Goal: Book appointment/travel/reservation

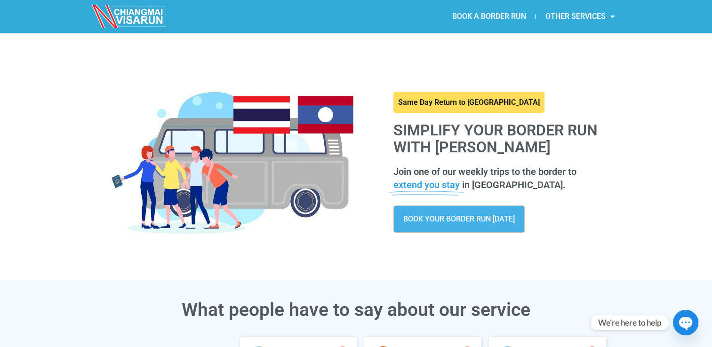
click at [430, 99] on link at bounding box center [468, 103] width 151 height 22
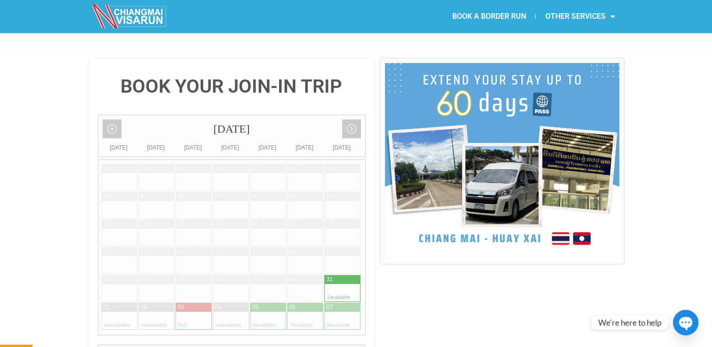
scroll to position [197, 0]
click at [349, 120] on link "Next month" at bounding box center [351, 129] width 19 height 19
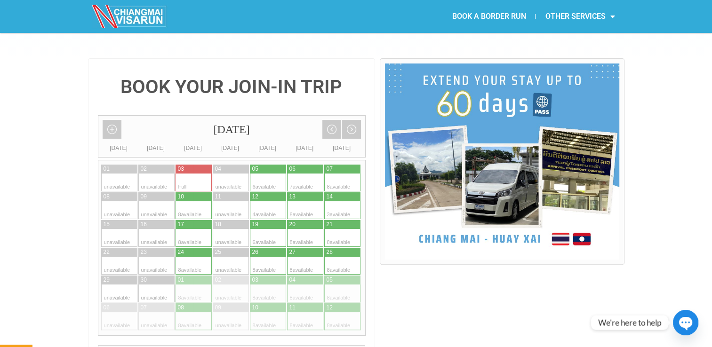
click at [304, 174] on div at bounding box center [296, 183] width 18 height 18
type input "06 September 2025"
radio input "true"
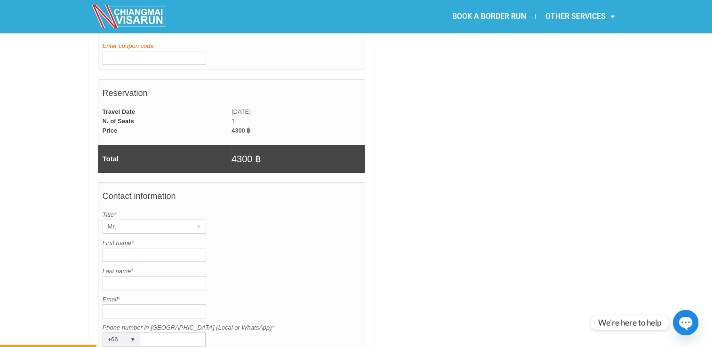
scroll to position [600, 0]
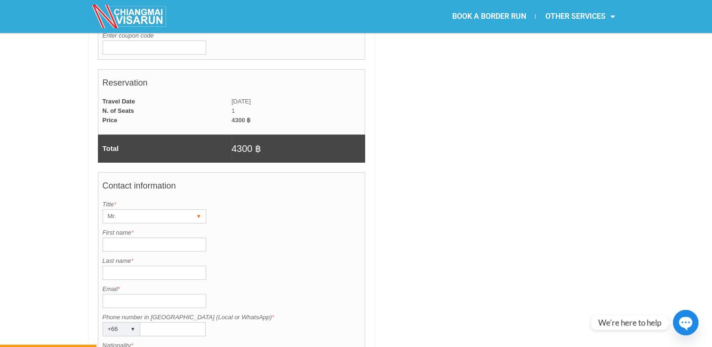
click at [151, 210] on div "Mr." at bounding box center [145, 216] width 85 height 13
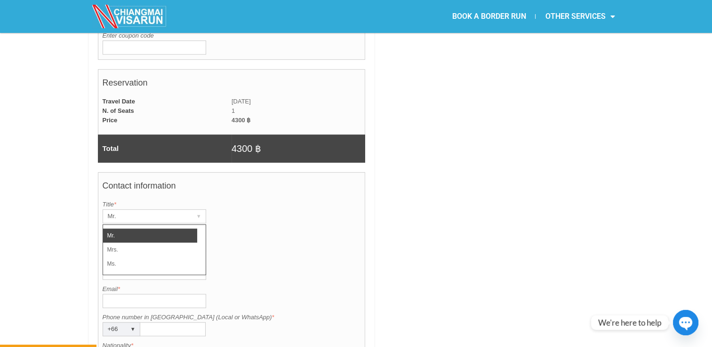
click at [122, 229] on li "Mr." at bounding box center [150, 236] width 94 height 14
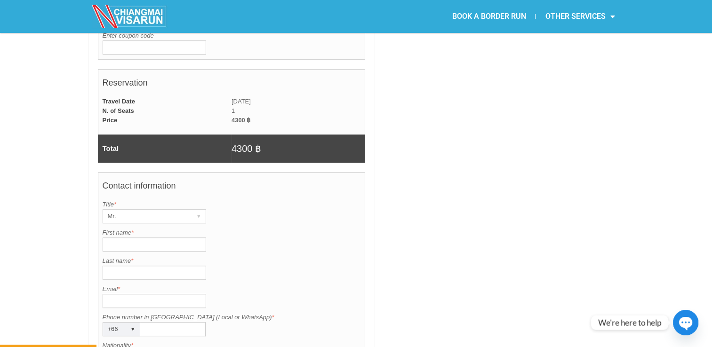
click at [118, 238] on input "First name *" at bounding box center [155, 245] width 104 height 14
type input "MARVIN"
type input "VIDAL"
type input "marvinvidal0640650526@gmail.com"
type input "0612728646"
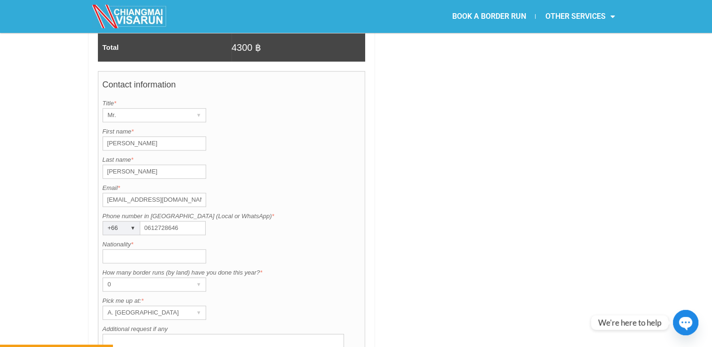
scroll to position [702, 0]
click at [139, 249] on input "Nationality *" at bounding box center [155, 256] width 104 height 14
type input "FILIPINO"
click at [140, 278] on div "0" at bounding box center [145, 284] width 85 height 13
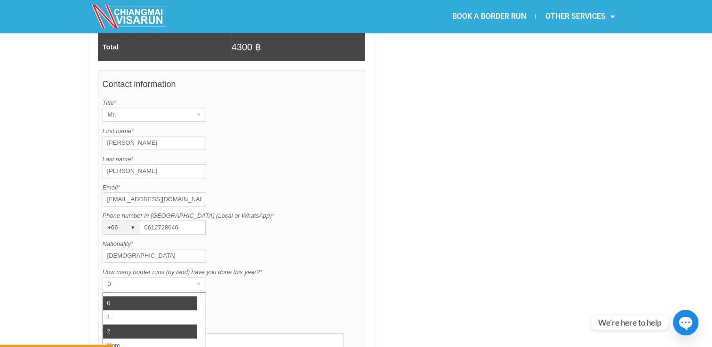
click at [127, 325] on li "2" at bounding box center [150, 332] width 94 height 14
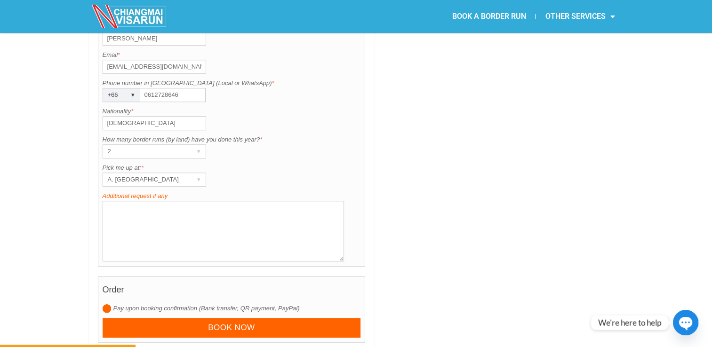
scroll to position [841, 0]
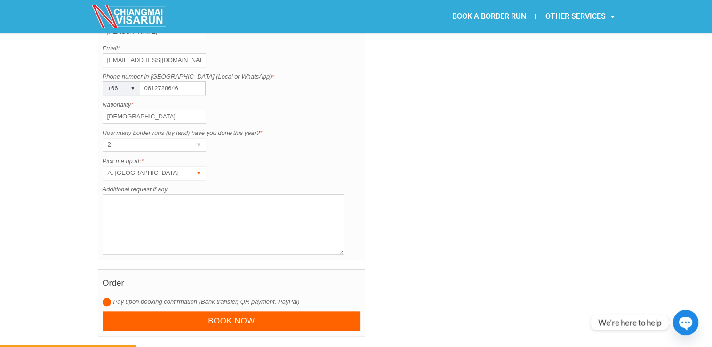
click at [199, 167] on div "▾" at bounding box center [198, 173] width 13 height 13
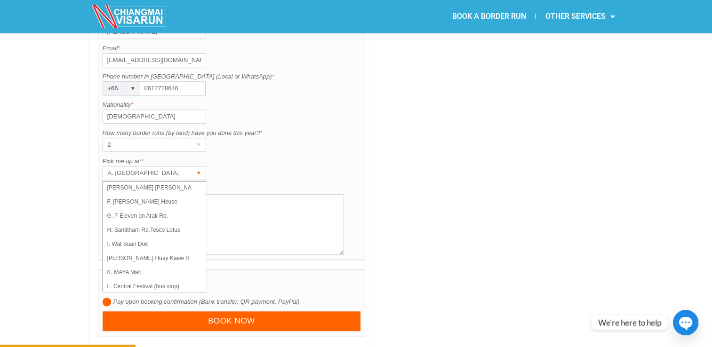
scroll to position [63, 0]
click at [144, 278] on li "L. Central Festival (bus stop)" at bounding box center [150, 285] width 94 height 14
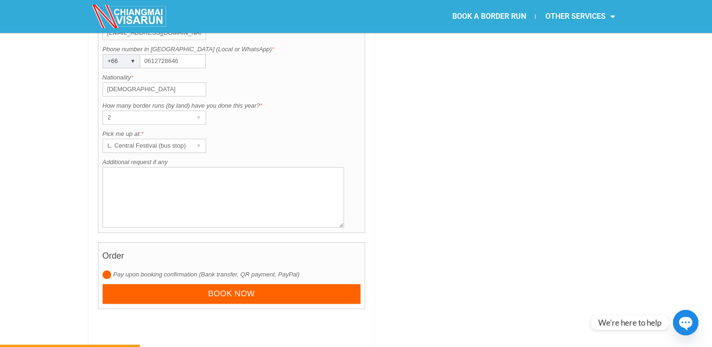
scroll to position [869, 0]
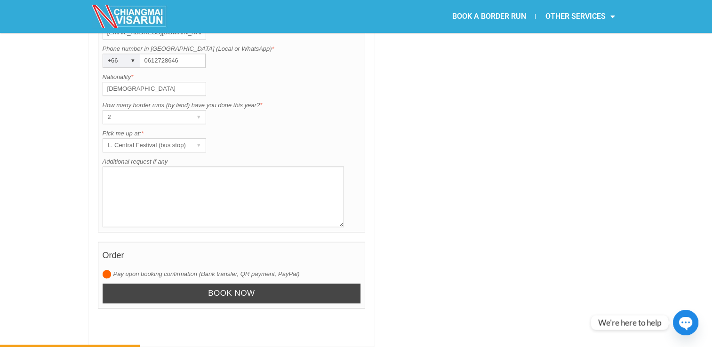
click at [222, 284] on input "Book now" at bounding box center [232, 294] width 258 height 20
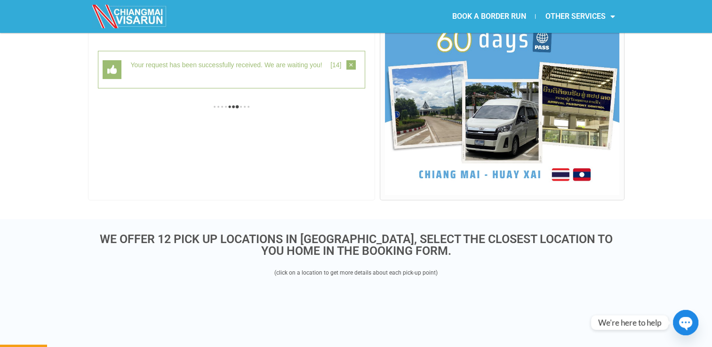
scroll to position [243, 0]
